Goal: Manage account settings

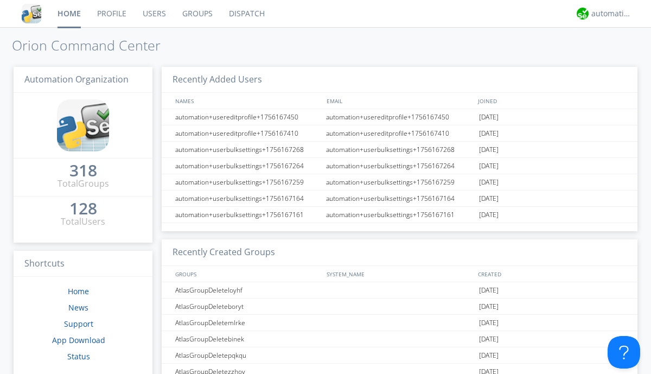
click at [154, 14] on link "Users" at bounding box center [155, 13] width 40 height 27
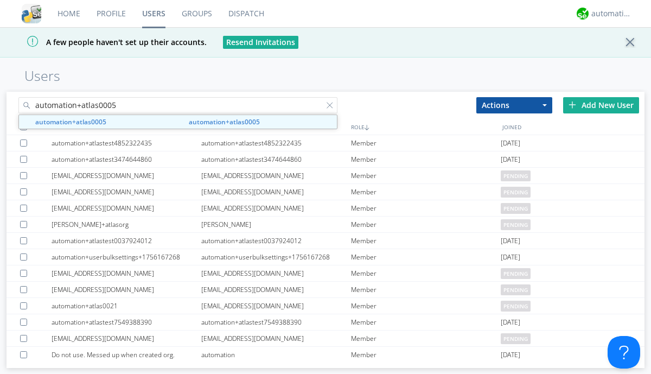
type input "automation+atlas0005"
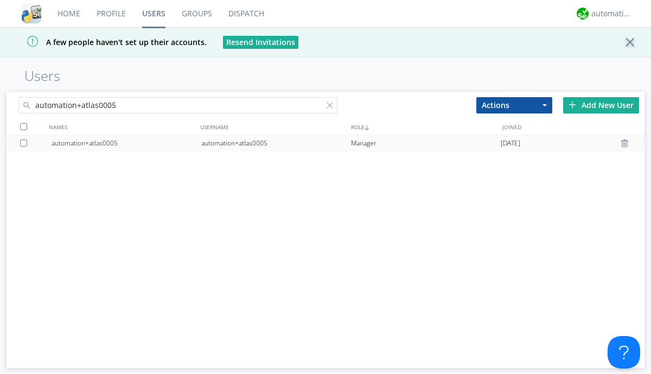
click at [276, 143] on div "automation+atlas0005" at bounding box center [276, 143] width 150 height 16
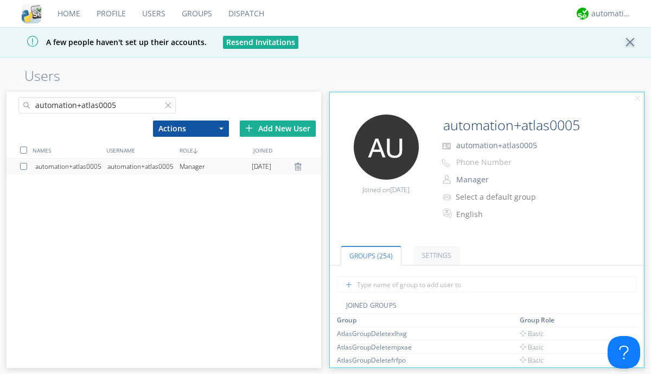
click at [435, 256] on link "Settings" at bounding box center [436, 255] width 47 height 19
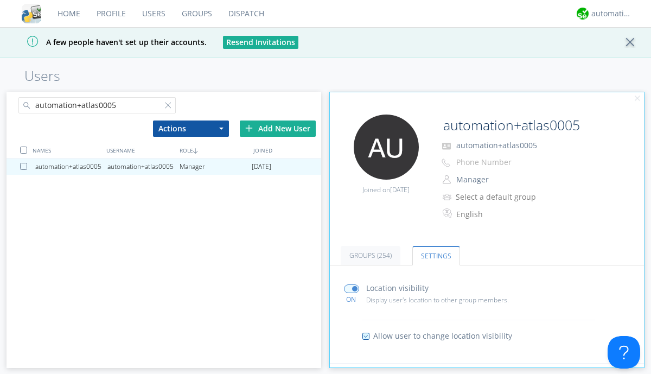
click at [0, 0] on input "radio" at bounding box center [0, 0] width 0 height 0
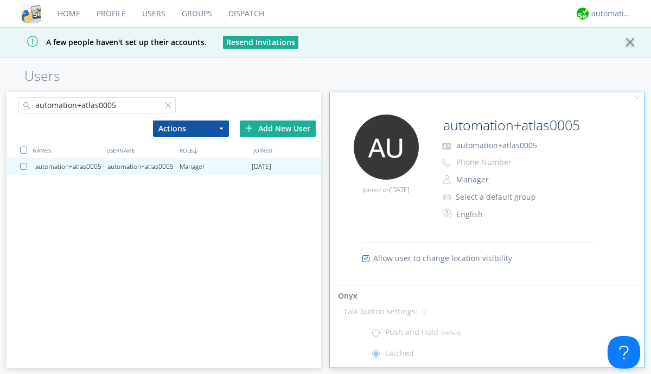
click at [378, 335] on span at bounding box center [379, 335] width 14 height 14
click at [0, 0] on input "radio" at bounding box center [0, 0] width 0 height 0
click at [609, 14] on div "automation+atlas" at bounding box center [611, 13] width 41 height 11
